Goal: Find specific page/section: Find specific page/section

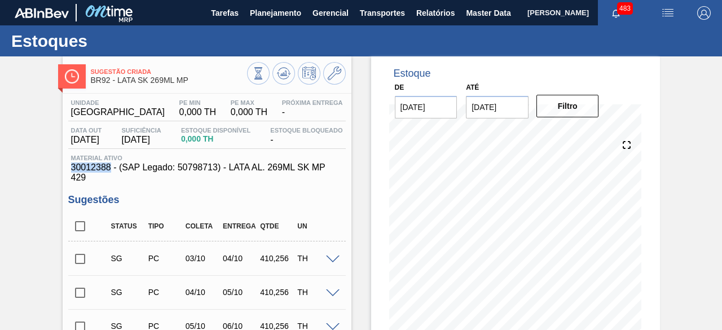
click at [473, 20] on button "Master Data" at bounding box center [488, 12] width 56 height 25
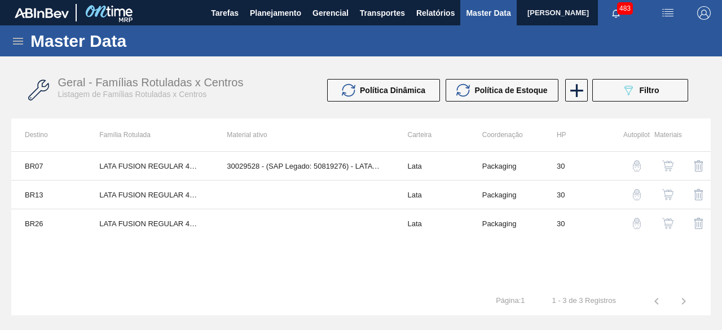
click at [19, 36] on icon at bounding box center [18, 41] width 14 height 14
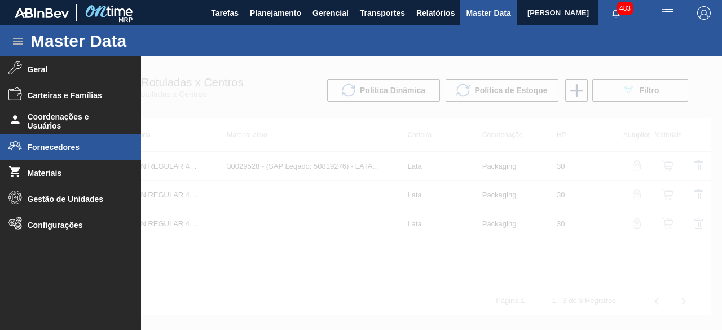
click at [68, 148] on span "Fornecedores" at bounding box center [74, 147] width 93 height 9
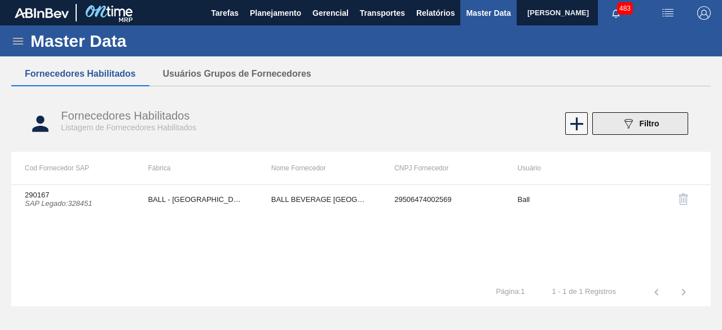
click at [647, 126] on span "Filtro" at bounding box center [650, 123] width 20 height 9
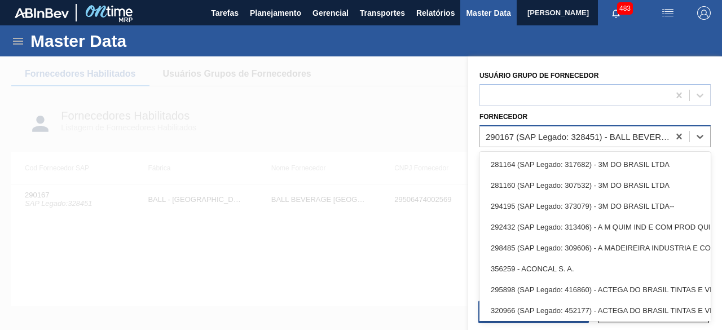
click at [571, 140] on div "290167 (SAP Legado: 328451) - BALL BEVERAGE [GEOGRAPHIC_DATA] SA" at bounding box center [578, 136] width 184 height 10
paste input "323611"
type input "323611"
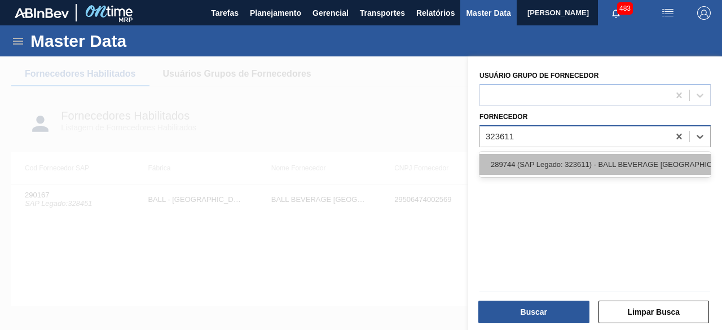
click at [571, 163] on div "289744 (SAP Legado: 323611) - BALL BEVERAGE [GEOGRAPHIC_DATA] SA" at bounding box center [594, 164] width 231 height 21
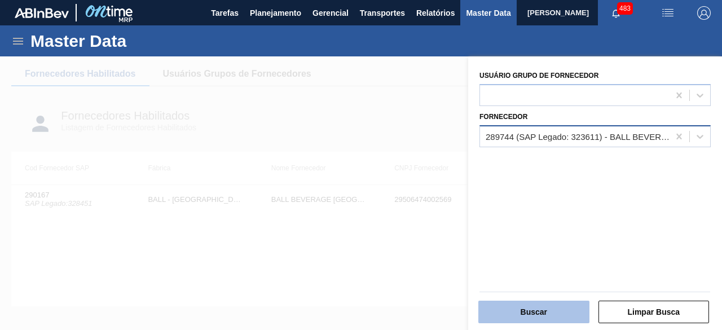
click at [562, 310] on button "Buscar" at bounding box center [533, 312] width 111 height 23
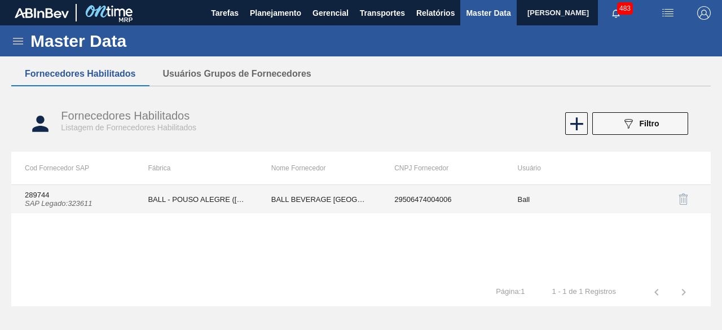
click at [319, 202] on td "BALL BEVERAGE [GEOGRAPHIC_DATA] SA" at bounding box center [319, 199] width 123 height 28
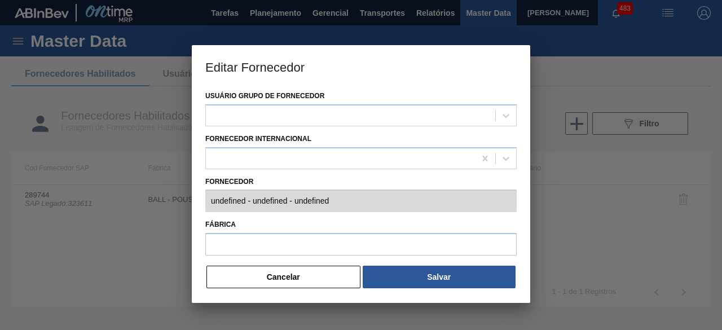
type input "289744 (SAP Legado: 323611) - BALL BEVERAGE [GEOGRAPHIC_DATA] [GEOGRAPHIC_DATA]…"
type input "BALL - POUSO ALEGRE ([GEOGRAPHIC_DATA])"
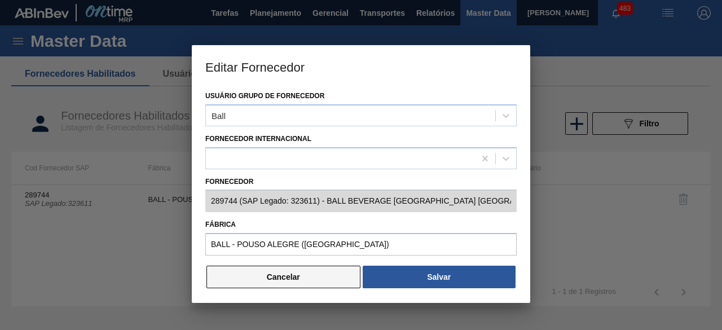
click at [321, 287] on button "Cancelar" at bounding box center [283, 277] width 154 height 23
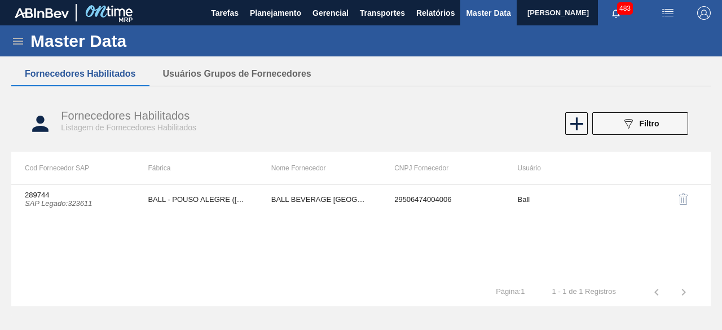
click at [21, 44] on icon at bounding box center [18, 41] width 10 height 7
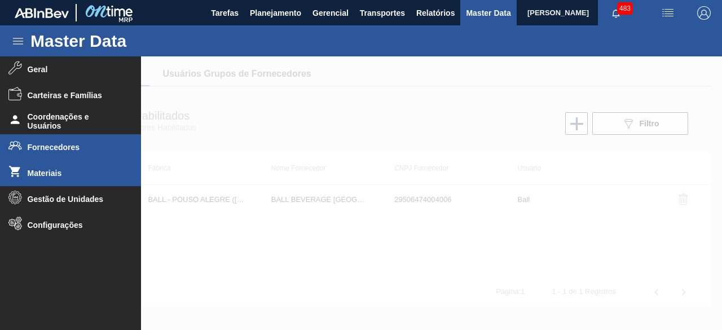
click at [64, 168] on li "Materiais" at bounding box center [70, 173] width 141 height 26
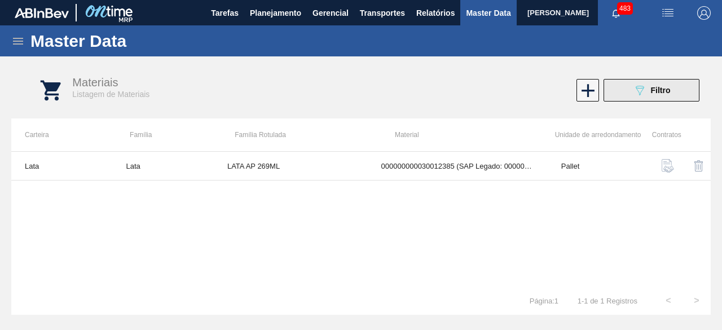
click at [631, 89] on button "089F7B8B-B2A5-4AFE-B5C0-19BA573D28AC Filtro" at bounding box center [651, 90] width 96 height 23
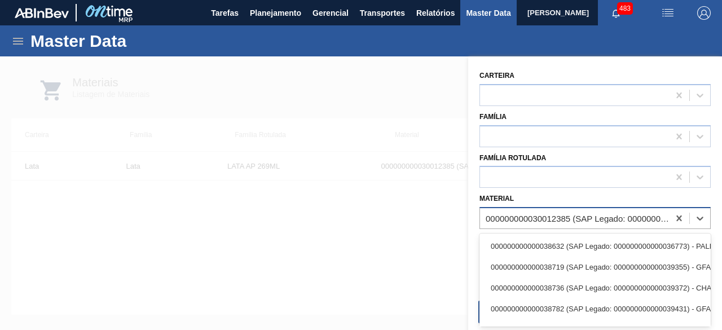
click at [589, 214] on div "000000000030012385 (SAP Legado: 000000000050798612) - LATA AL. 269ML AP 429" at bounding box center [578, 219] width 184 height 10
paste input "30017306"
type input "30017306"
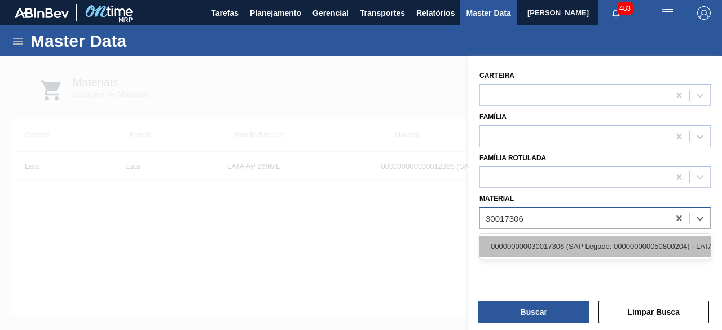
click at [588, 249] on div "000000000030017306 (SAP Legado: 000000000050800204) - LATA AL. 350ML SODA 429" at bounding box center [594, 246] width 231 height 21
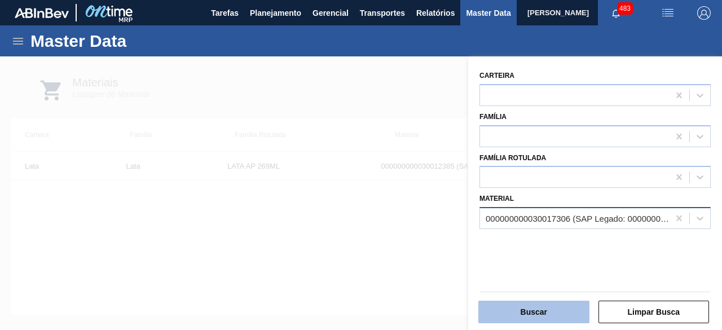
click at [566, 311] on button "Buscar" at bounding box center [533, 312] width 111 height 23
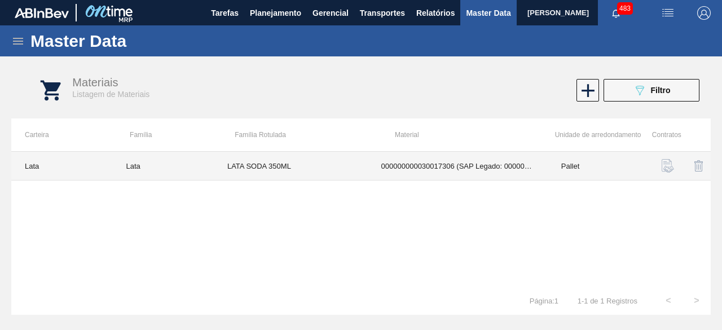
click at [318, 167] on td "LATA SODA 350ML" at bounding box center [291, 166] width 154 height 29
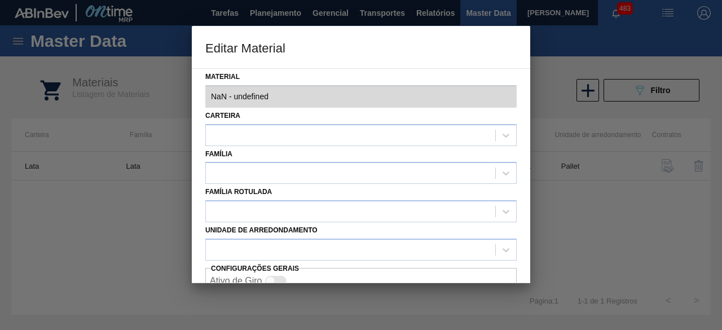
type input "30017306 - 000000000030017306 (SAP Legado: 000000000050800204) - LATA AL. 350ML…"
